Goal: Find specific page/section: Find specific page/section

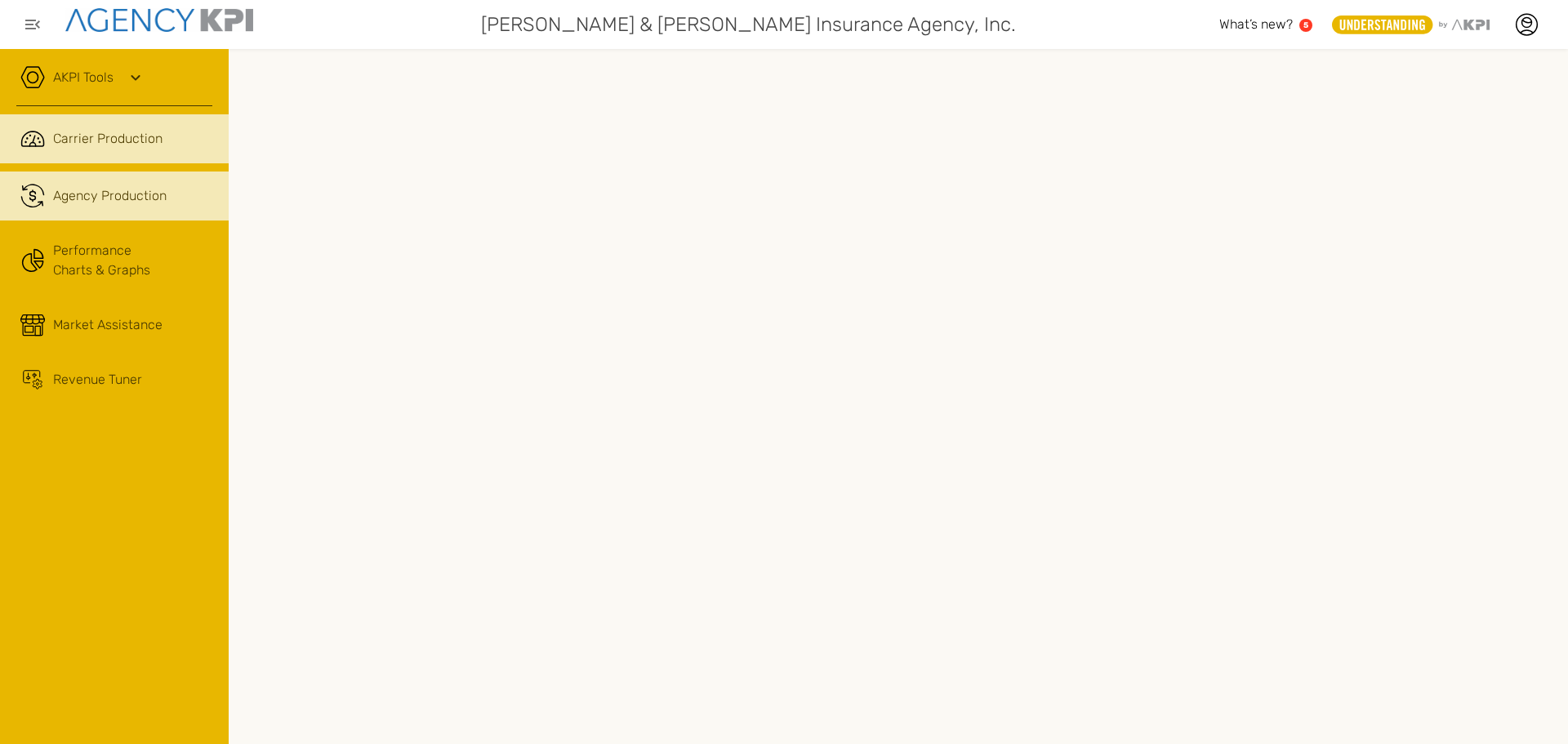
click at [140, 185] on link ".cls-1{fill:none;stroke:#221f20;stroke-linecap:round;stroke-linejoin:round;stro…" at bounding box center [114, 195] width 229 height 49
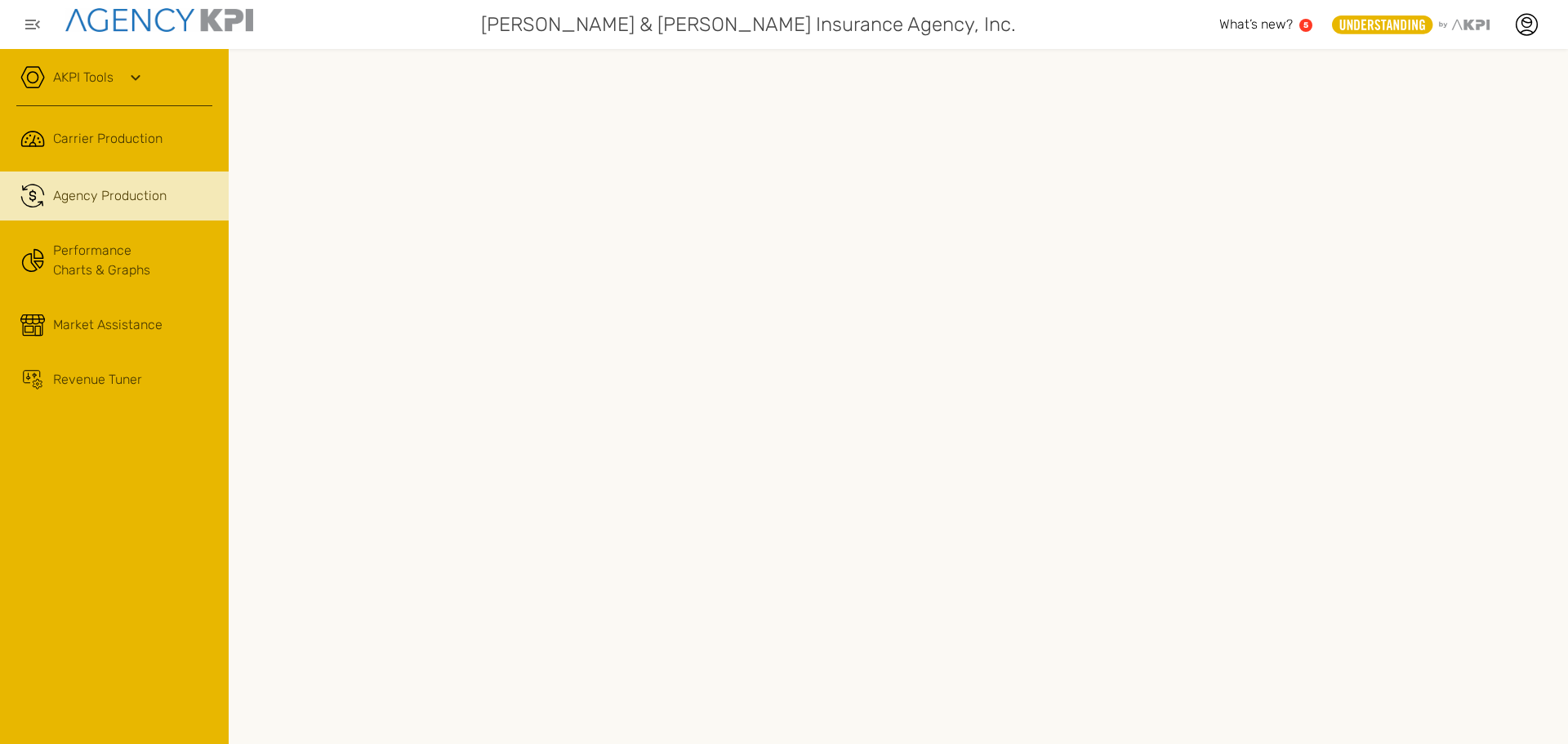
click at [143, 79] on icon at bounding box center [136, 78] width 19 height 19
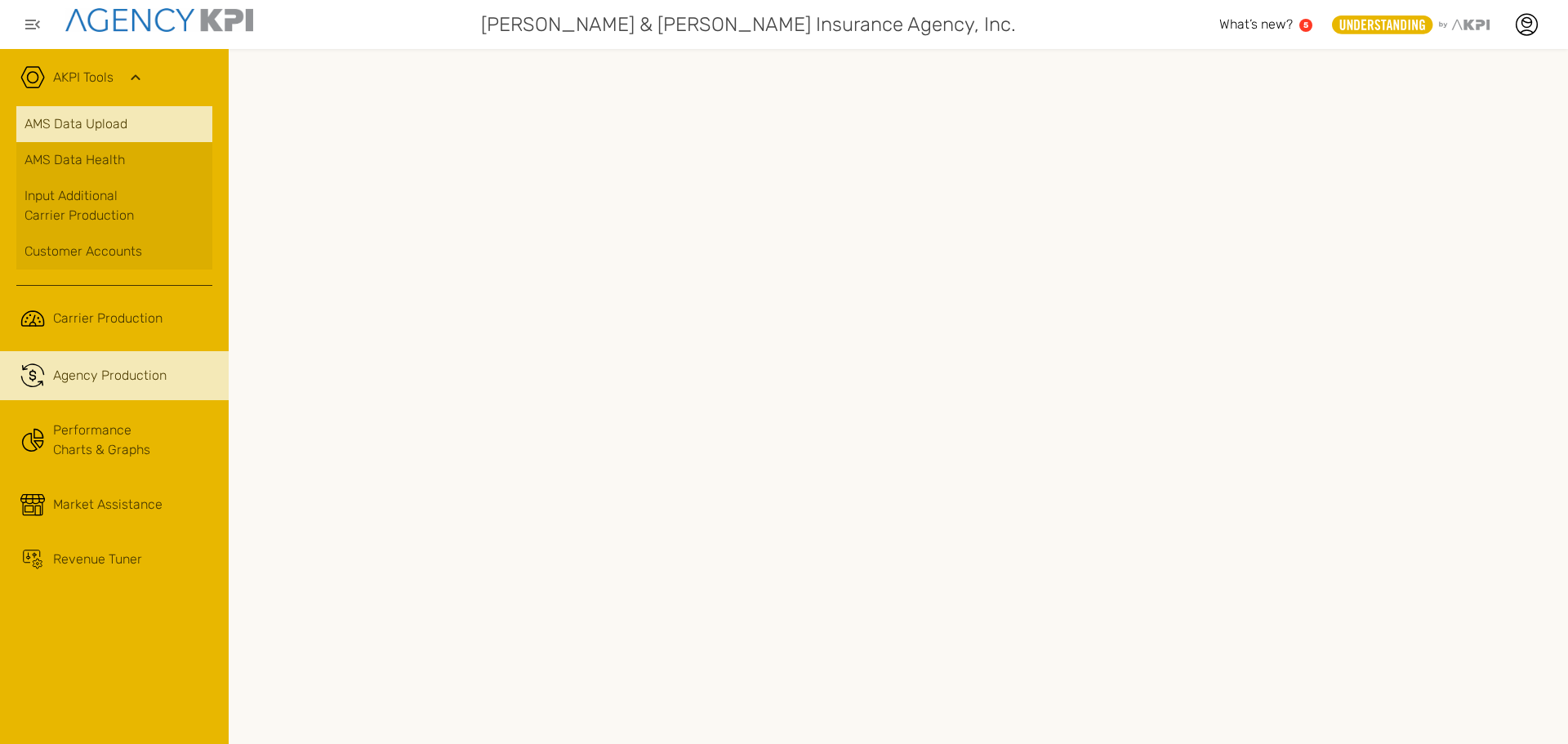
click at [128, 120] on link "AMS Data Upload" at bounding box center [114, 123] width 196 height 36
